Goal: Task Accomplishment & Management: Use online tool/utility

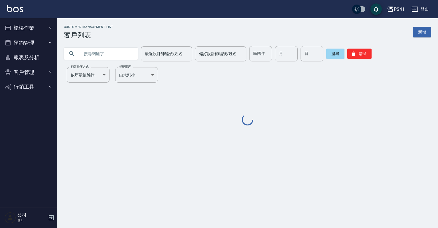
click at [52, 29] on icon "button" at bounding box center [50, 28] width 5 height 5
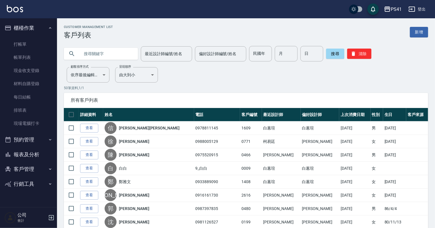
click at [33, 131] on ul "打帳單 帳單列表 現金收支登錄 材料自購登錄 每日結帳 排班表 現場電腦打卡" at bounding box center [28, 83] width 53 height 97
click at [33, 124] on link "現場電腦打卡" at bounding box center [28, 123] width 53 height 13
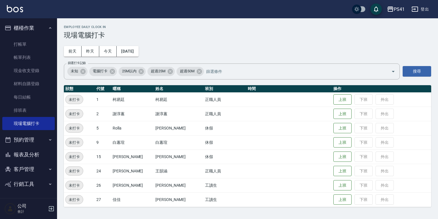
drag, startPoint x: 337, startPoint y: 99, endPoint x: 342, endPoint y: 91, distance: 9.0
click at [337, 98] on button "上班" at bounding box center [343, 99] width 18 height 11
click at [334, 174] on button "上班" at bounding box center [343, 171] width 18 height 10
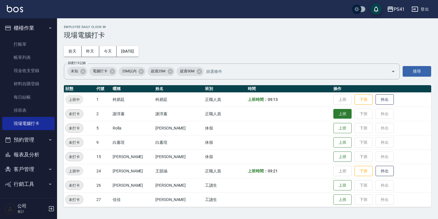
click at [336, 112] on button "上班" at bounding box center [343, 114] width 18 height 10
click at [334, 199] on button "上班" at bounding box center [343, 199] width 18 height 10
